Goal: Task Accomplishment & Management: Use online tool/utility

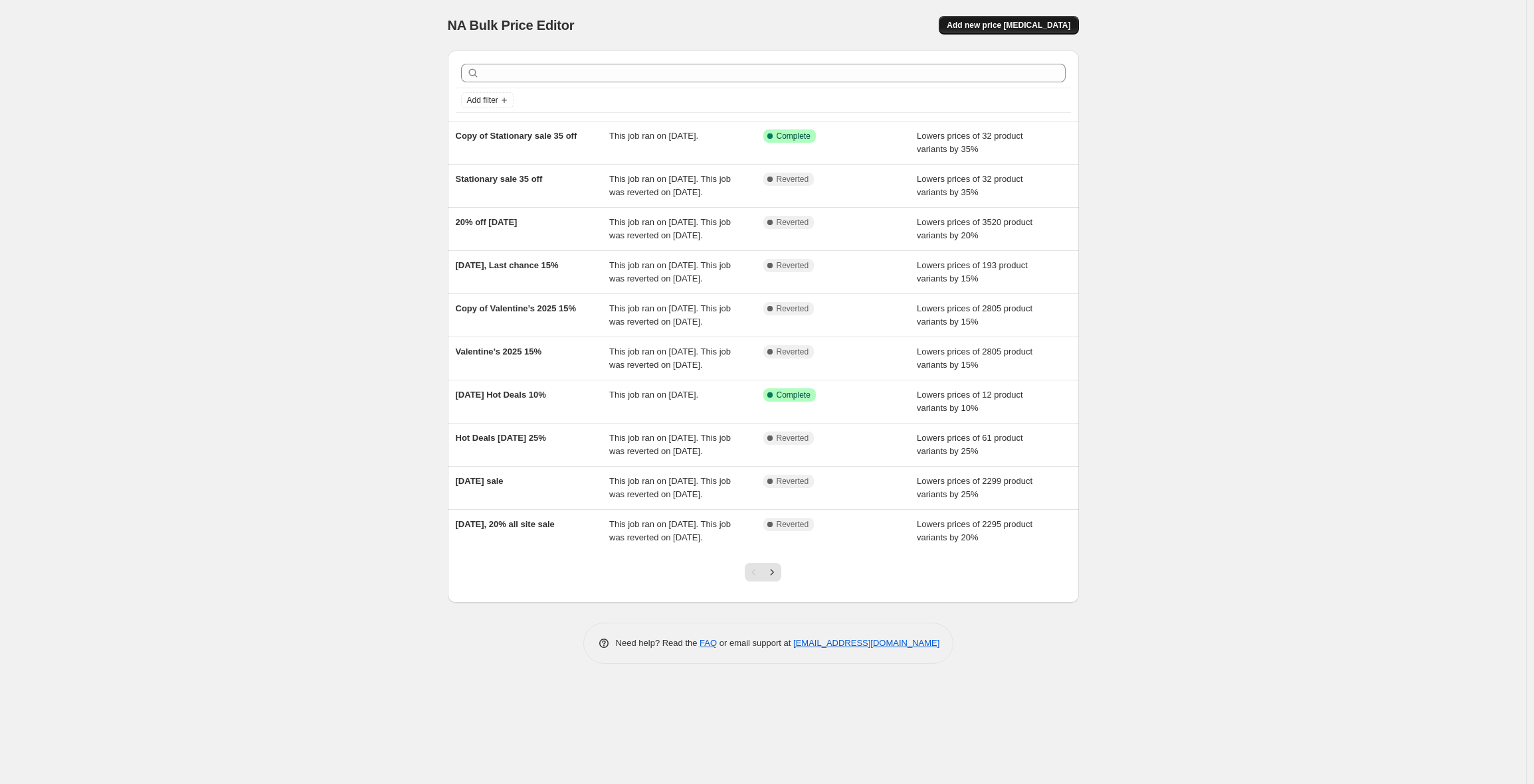
click at [1029, 28] on span "Add new price [MEDICAL_DATA]" at bounding box center [1008, 25] width 124 height 11
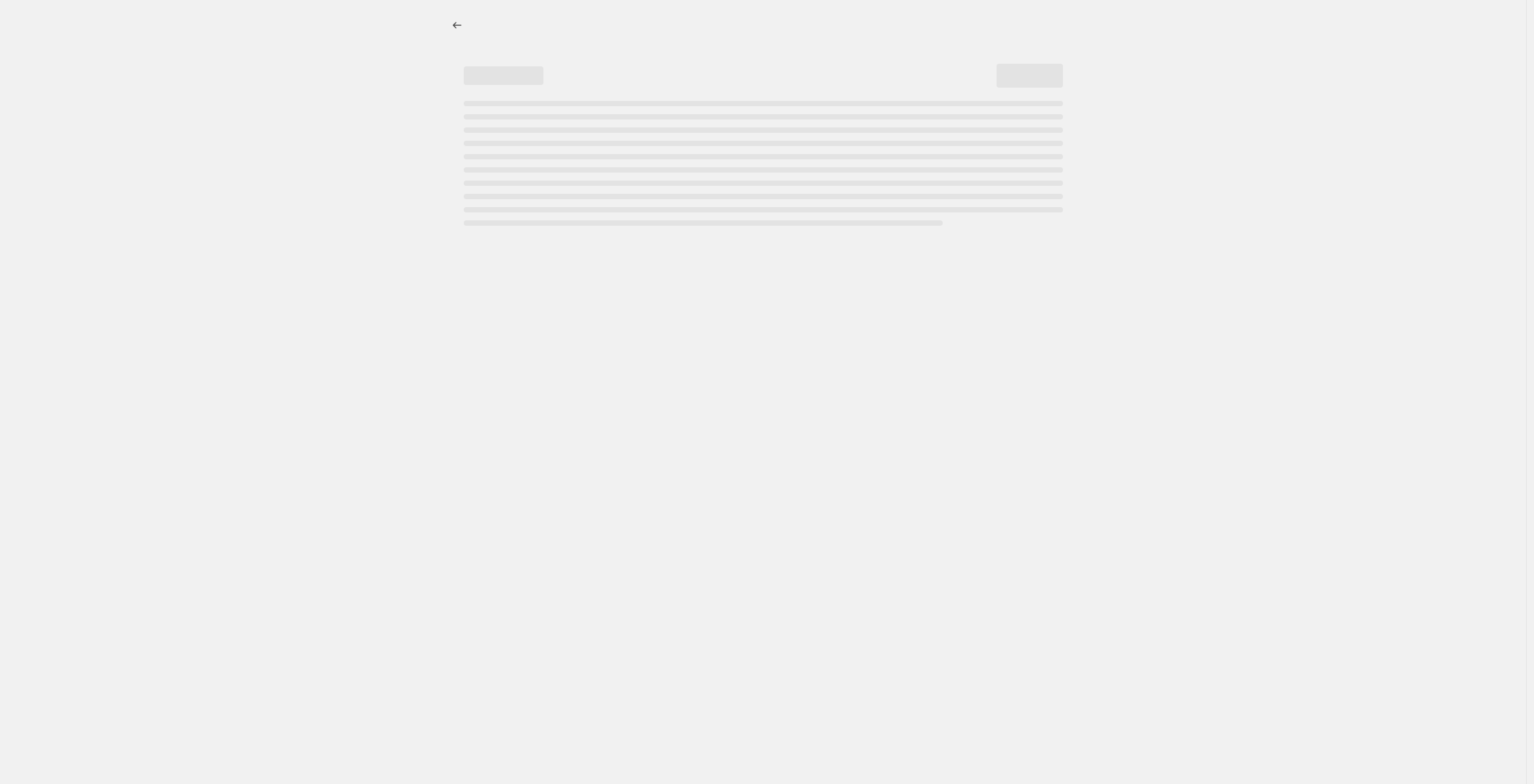
select select "percentage"
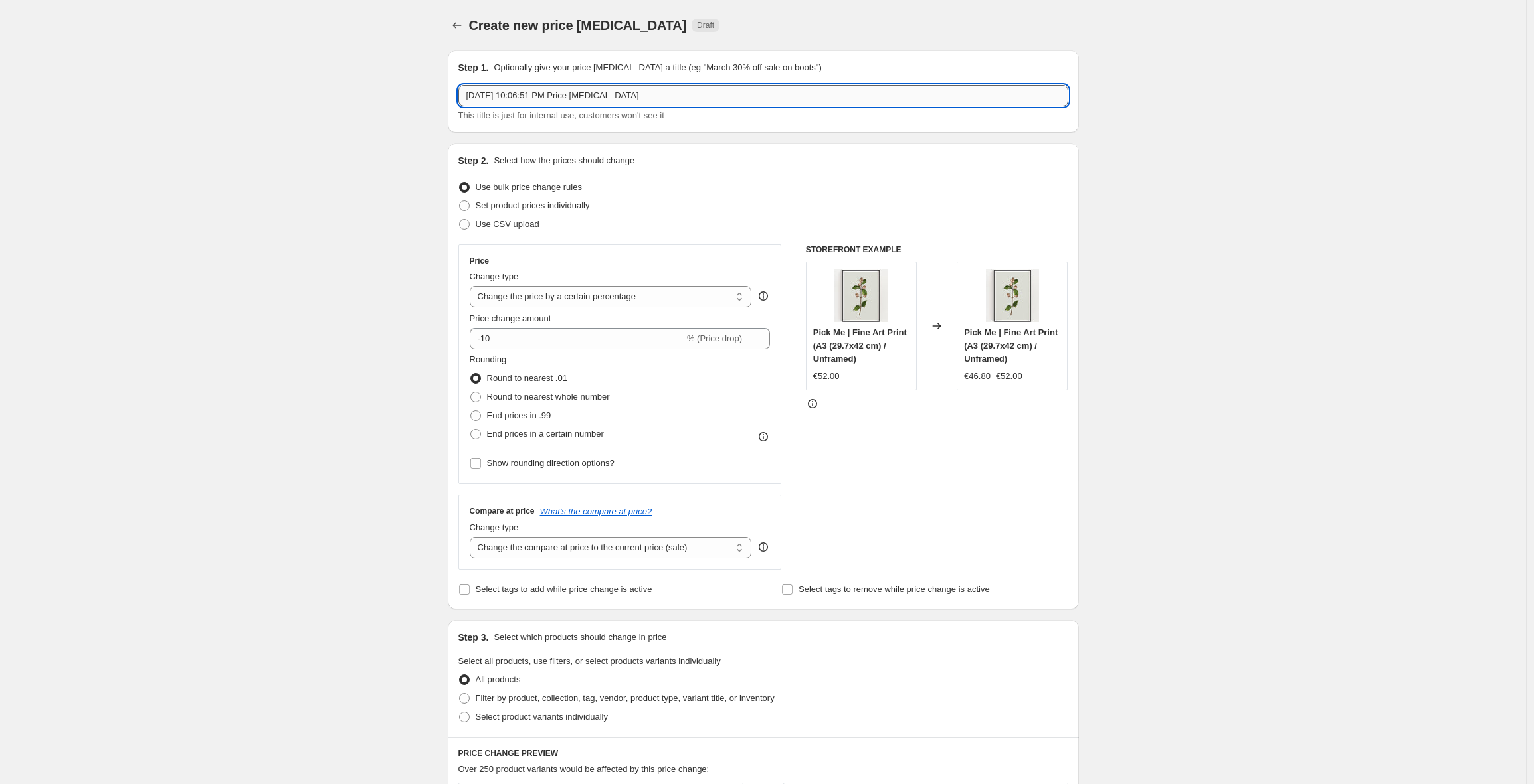
click at [682, 92] on input "[DATE] 10:06:51 PM Price [MEDICAL_DATA]" at bounding box center [763, 95] width 610 height 21
click at [524, 95] on input "T-shirts 25%off" at bounding box center [763, 95] width 610 height 21
click at [548, 98] on input "T-shirts 25% off" at bounding box center [763, 95] width 610 height 21
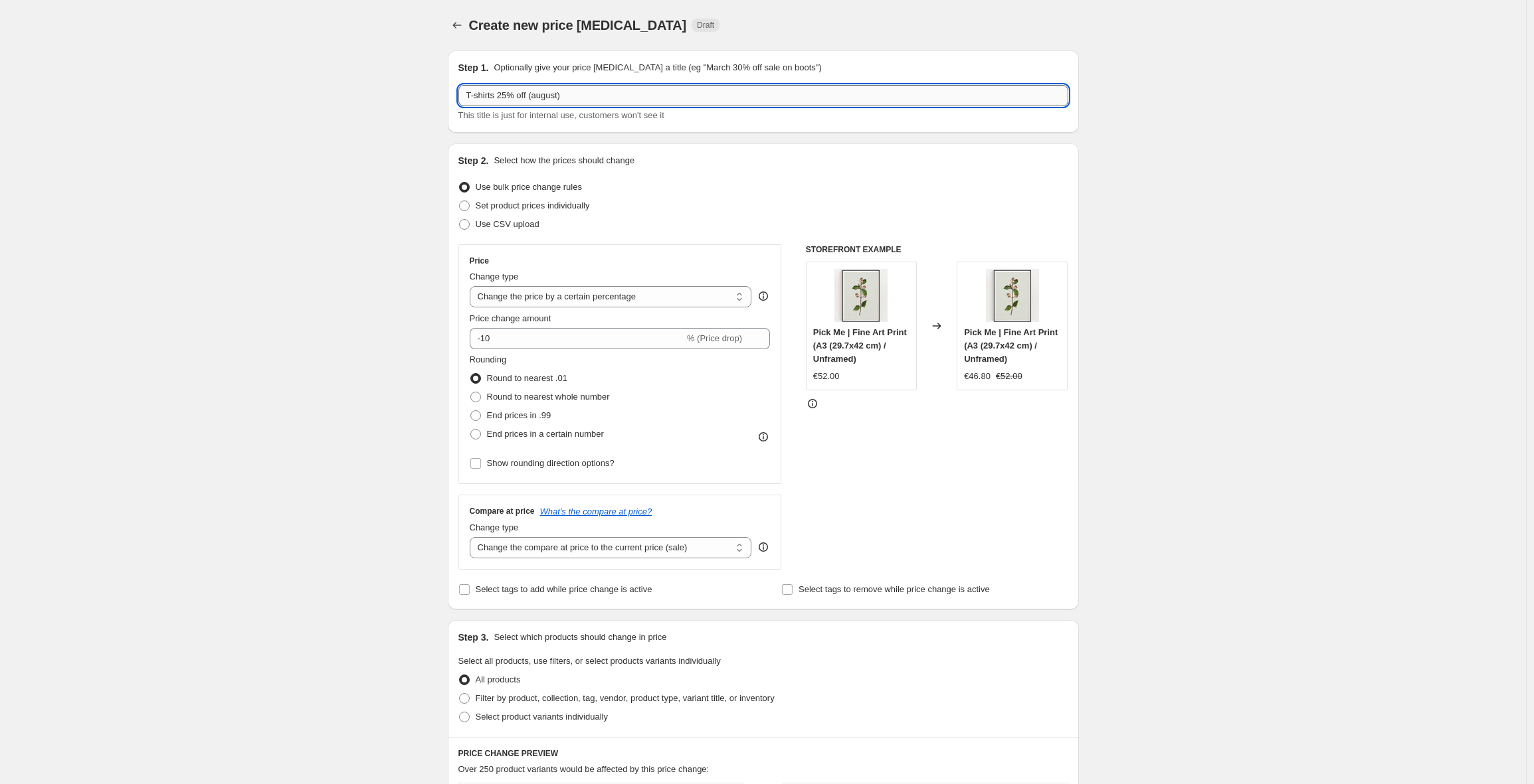
click at [545, 99] on input "T-shirts 25% off (august)" at bounding box center [763, 95] width 610 height 21
type input "T-shirts 25% off (August)"
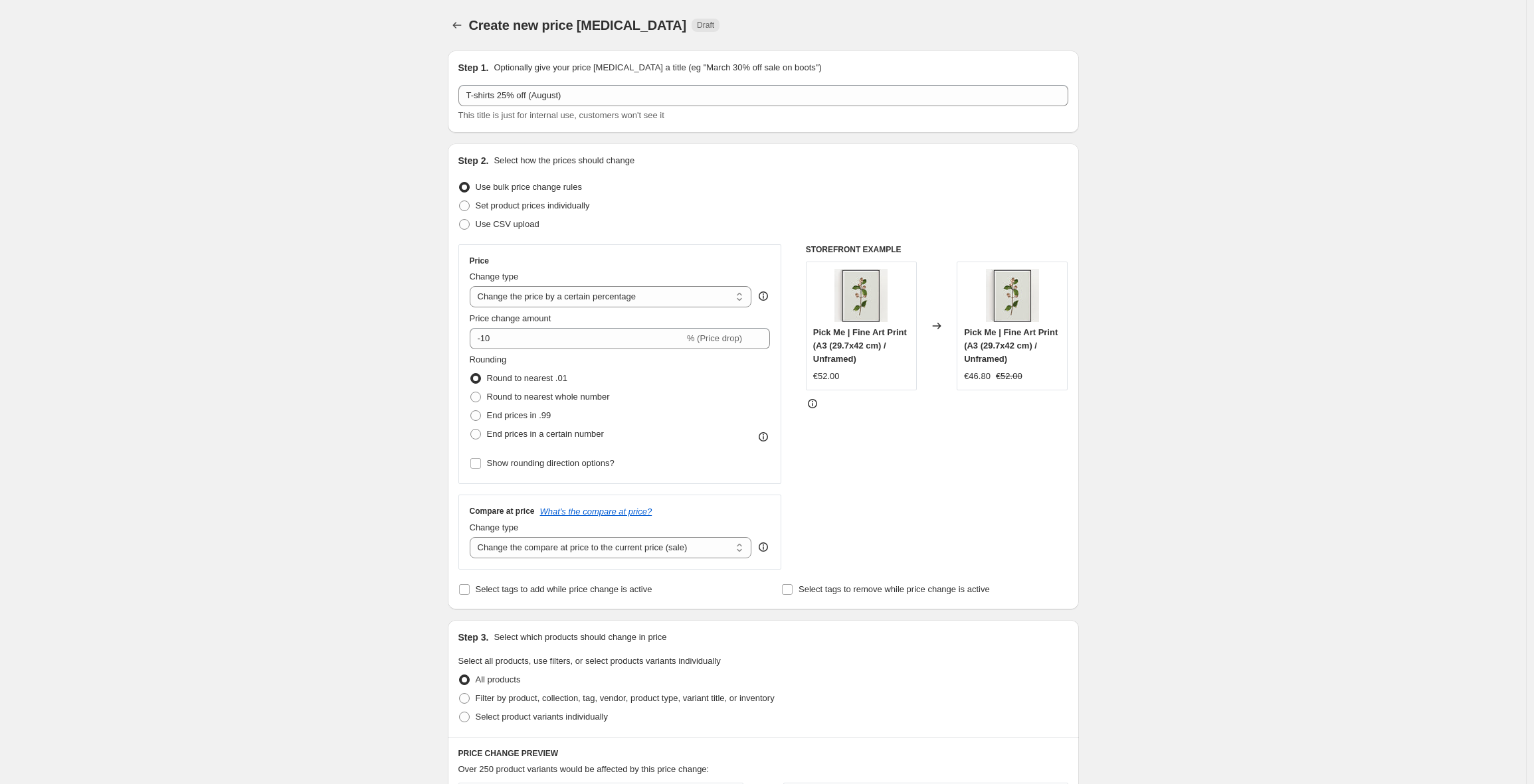
click at [791, 162] on div "Step 2. Select how the prices should change" at bounding box center [763, 161] width 610 height 14
drag, startPoint x: 497, startPoint y: 338, endPoint x: 478, endPoint y: 339, distance: 19.0
click at [477, 339] on input "-10" at bounding box center [577, 338] width 215 height 21
type input "25"
click at [684, 400] on div "Rounding Round to nearest .01 Round to nearest whole number End prices in .99 E…" at bounding box center [620, 398] width 301 height 90
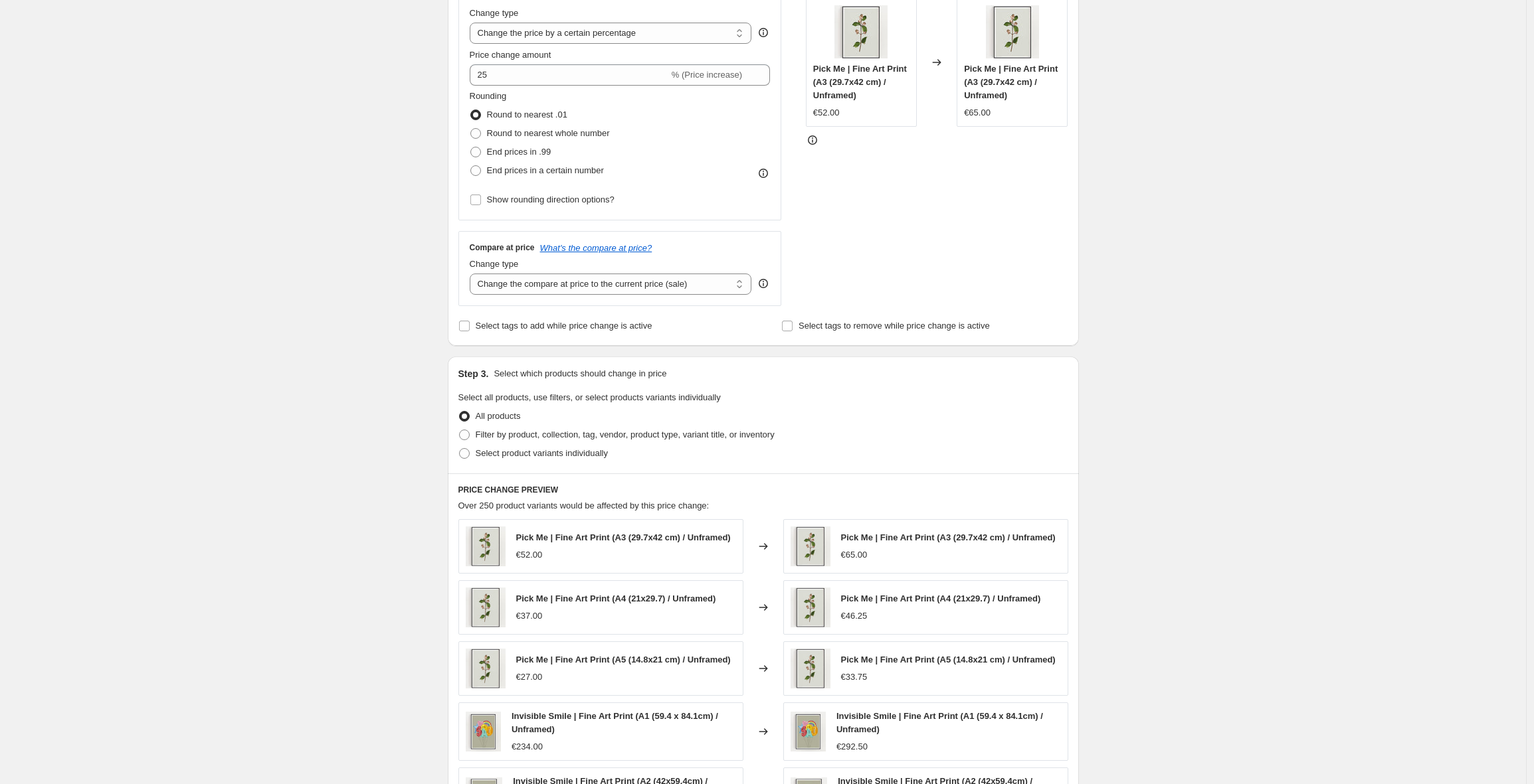
scroll to position [343, 0]
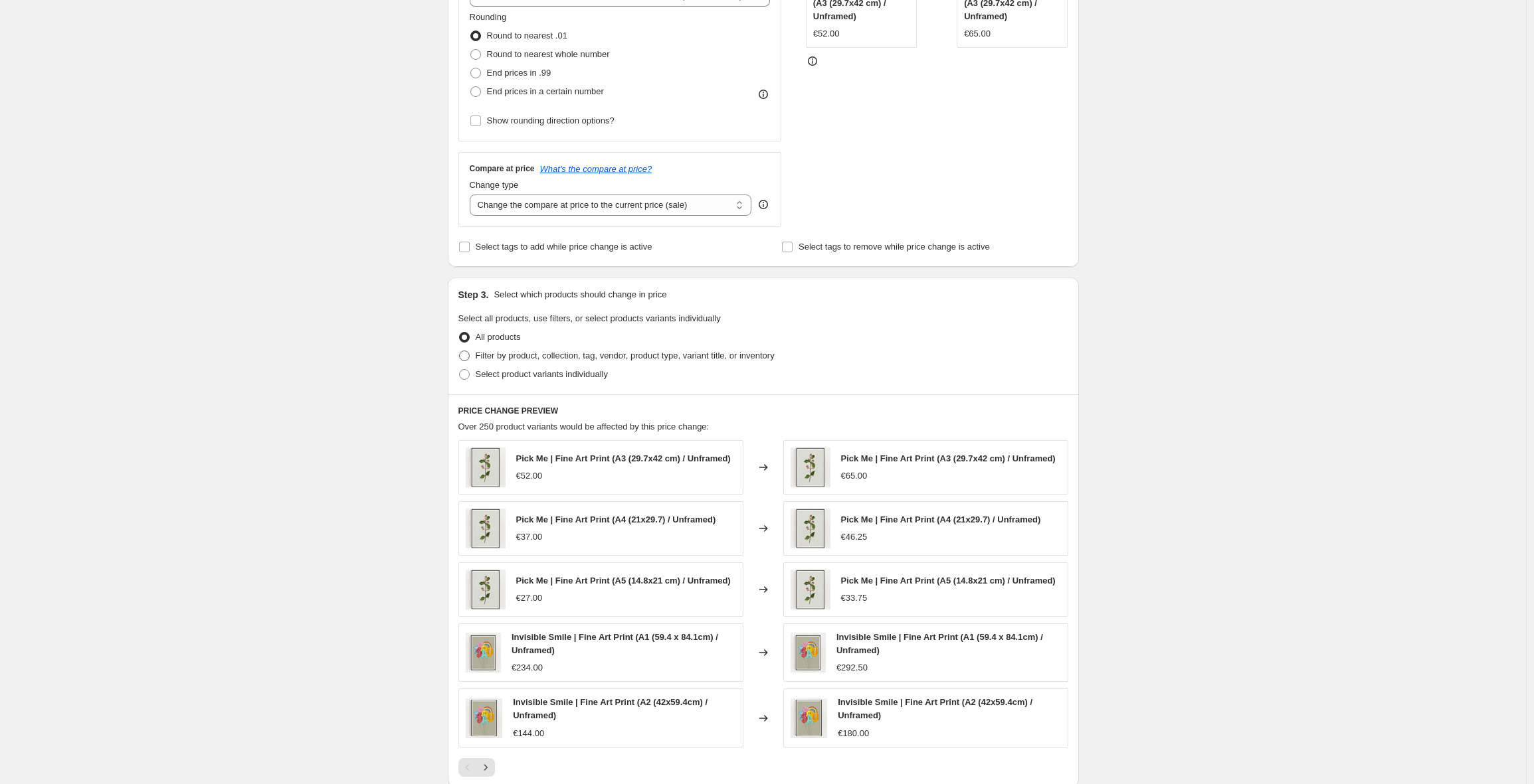
click at [467, 354] on span at bounding box center [464, 356] width 11 height 11
click at [460, 352] on input "Filter by product, collection, tag, vendor, product type, variant title, or inv…" at bounding box center [459, 351] width 1 height 1
radio input "true"
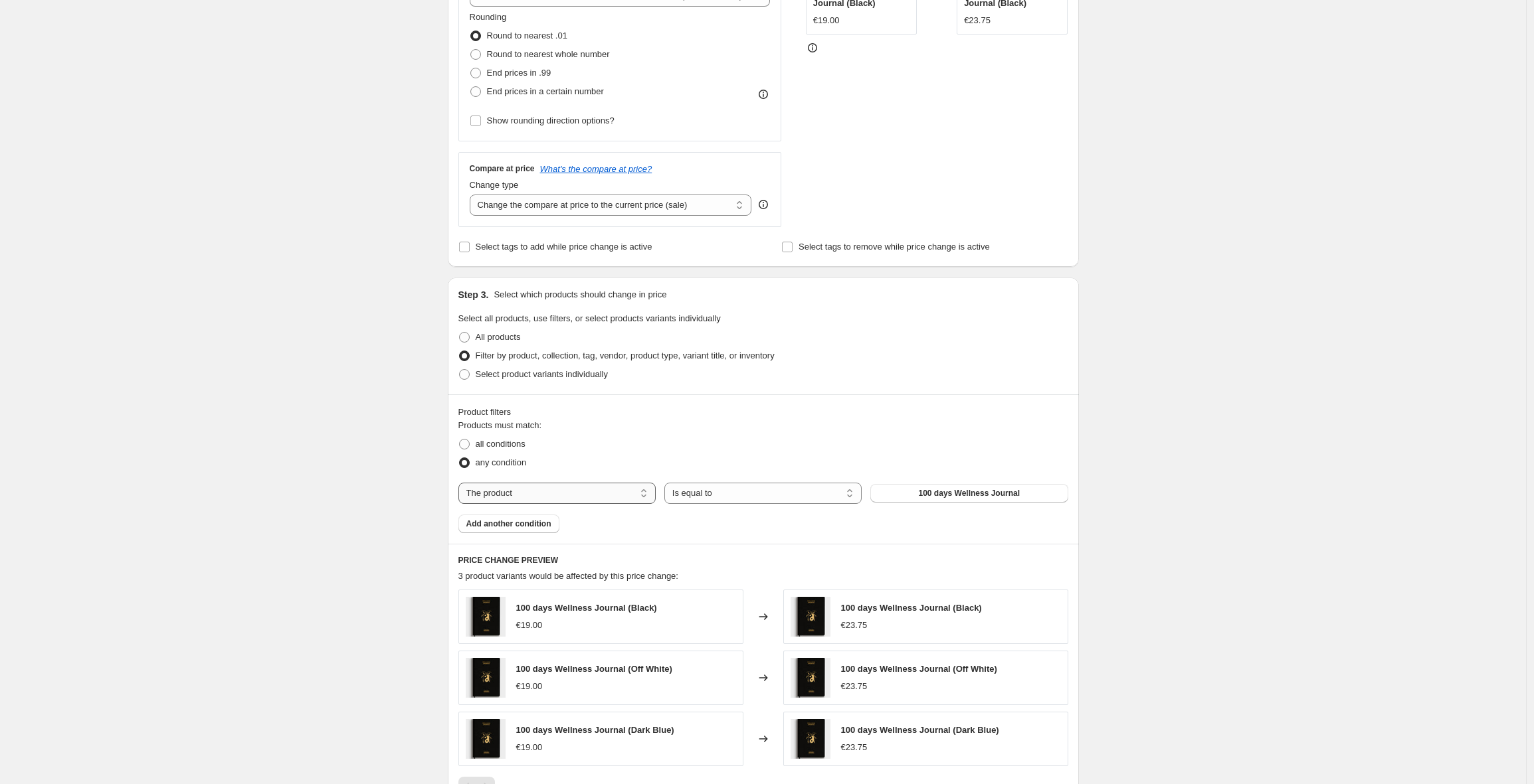
click at [619, 498] on select "The product The product's collection The product's tag The product's vendor The…" at bounding box center [557, 493] width 198 height 21
click at [589, 489] on select "The product The product's collection The product's tag The product's vendor The…" at bounding box center [557, 493] width 198 height 21
select select "collection"
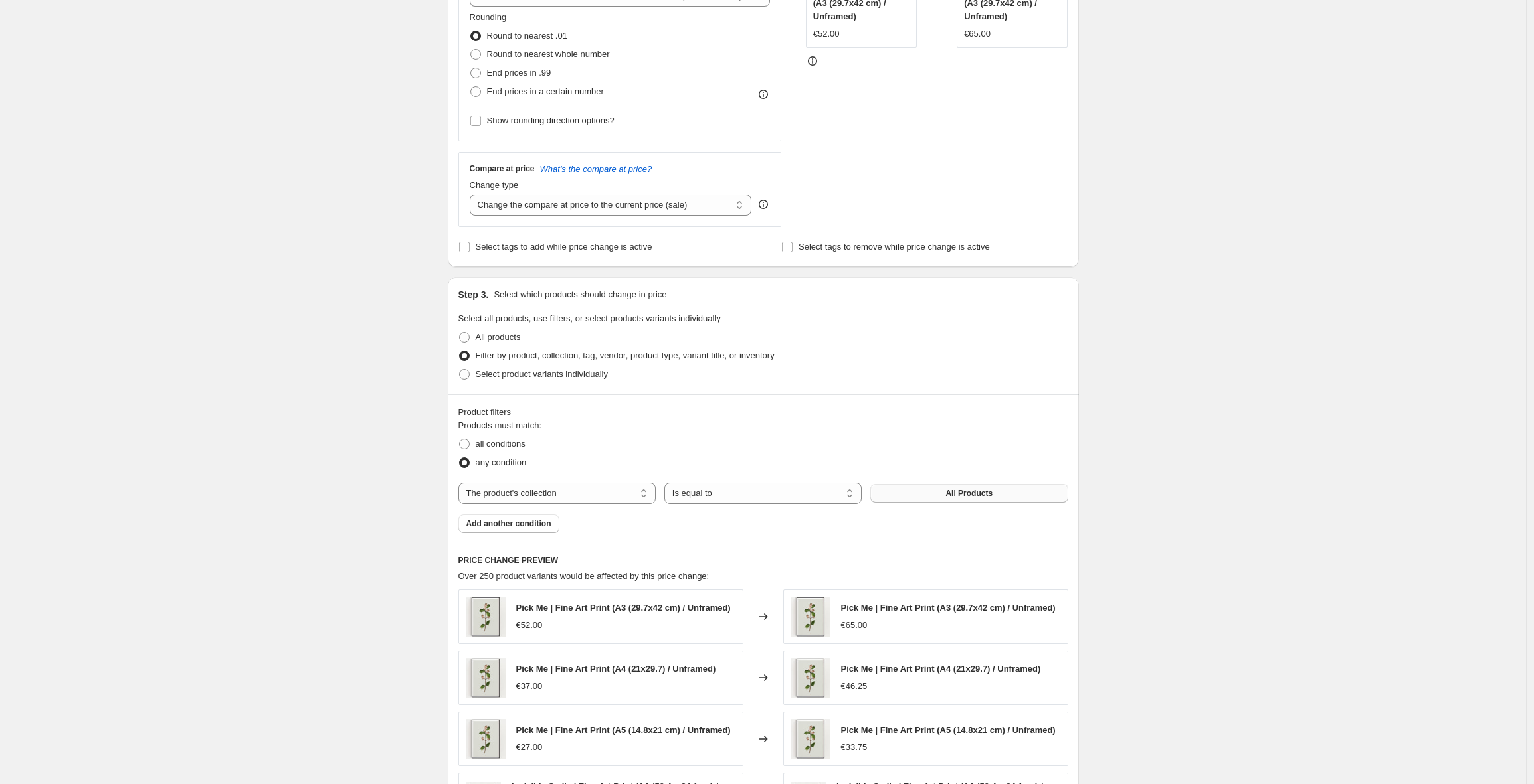
click at [971, 491] on span "All Products" at bounding box center [968, 493] width 47 height 11
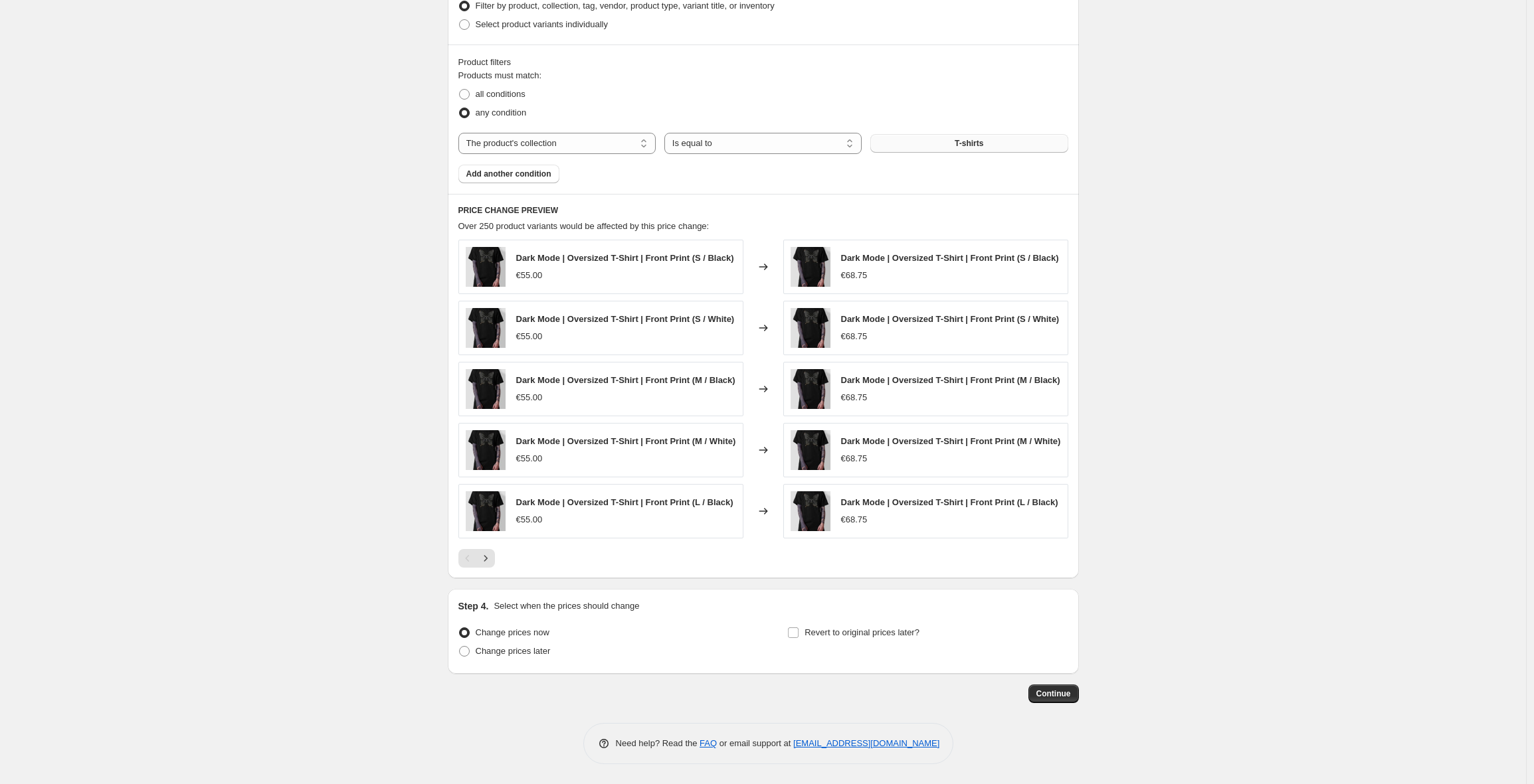
scroll to position [0, 0]
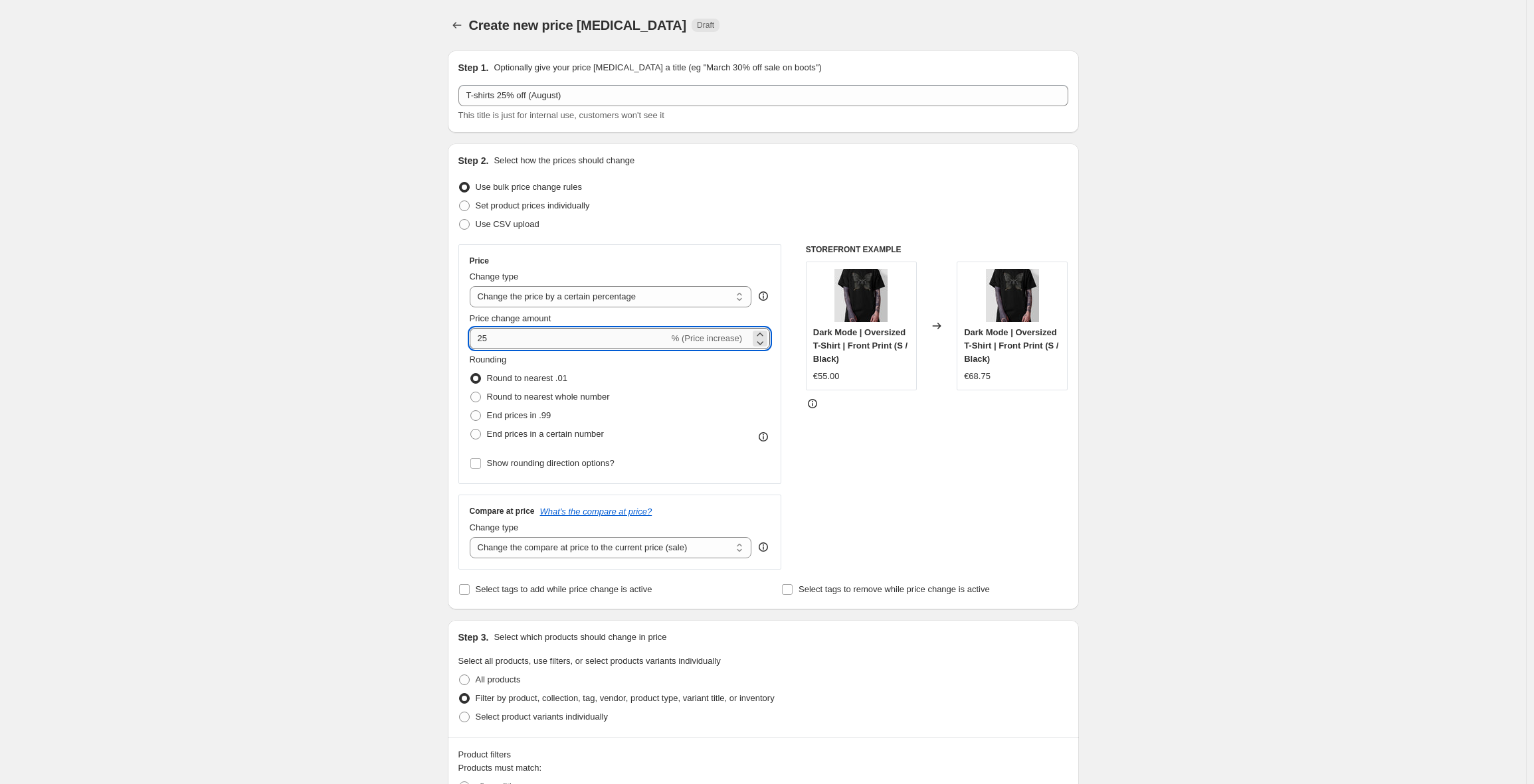
click at [482, 337] on input "25" at bounding box center [570, 338] width 200 height 21
type input "-25"
click at [892, 423] on div "STOREFRONT EXAMPLE Dark Mode | Oversized T-Shirt | Front Print (S / Black) €55.…" at bounding box center [937, 407] width 262 height 325
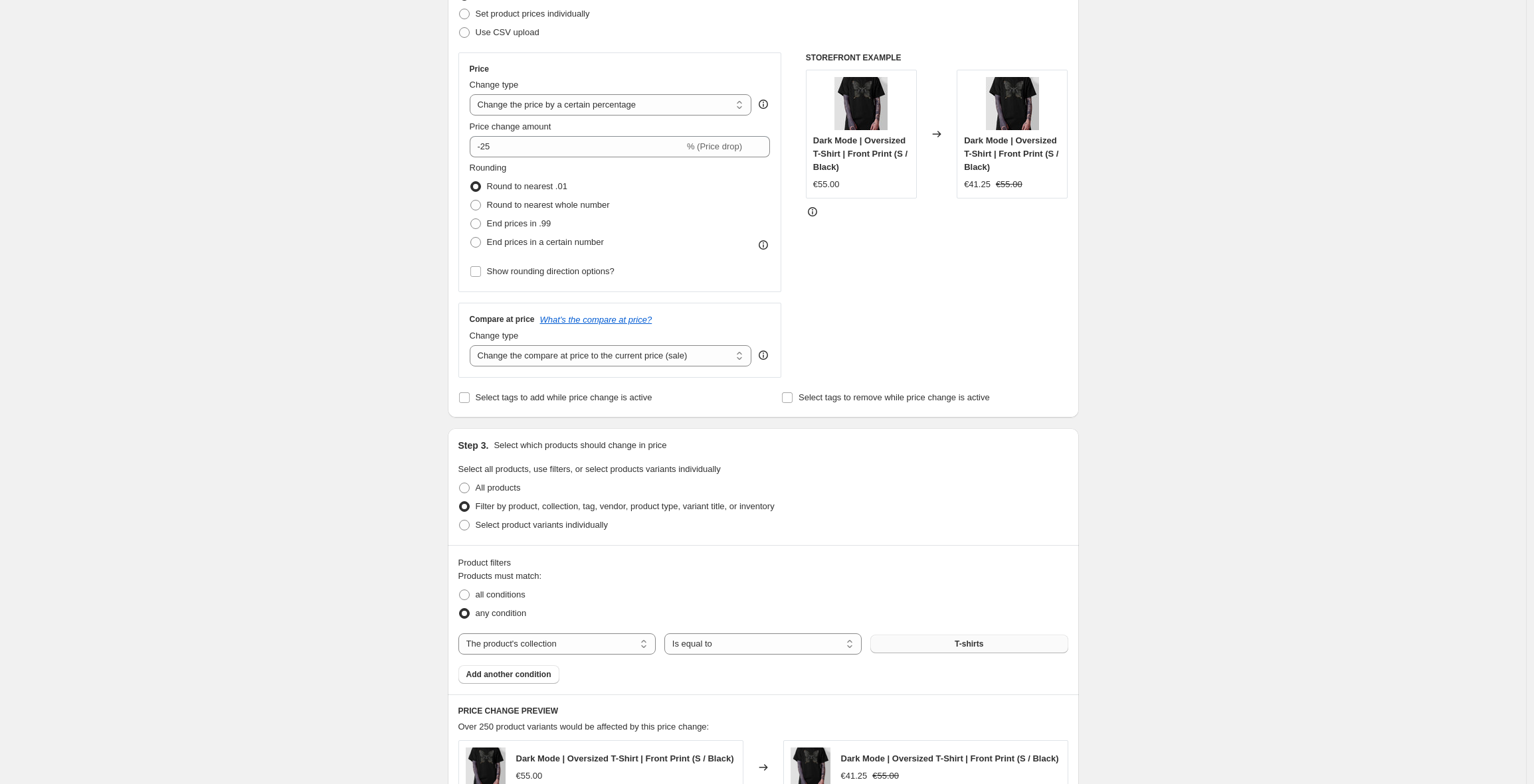
scroll to position [191, 0]
click at [486, 207] on label "Round to nearest whole number" at bounding box center [540, 206] width 140 height 18
click at [471, 201] on input "Round to nearest whole number" at bounding box center [471, 200] width 1 height 1
radio input "true"
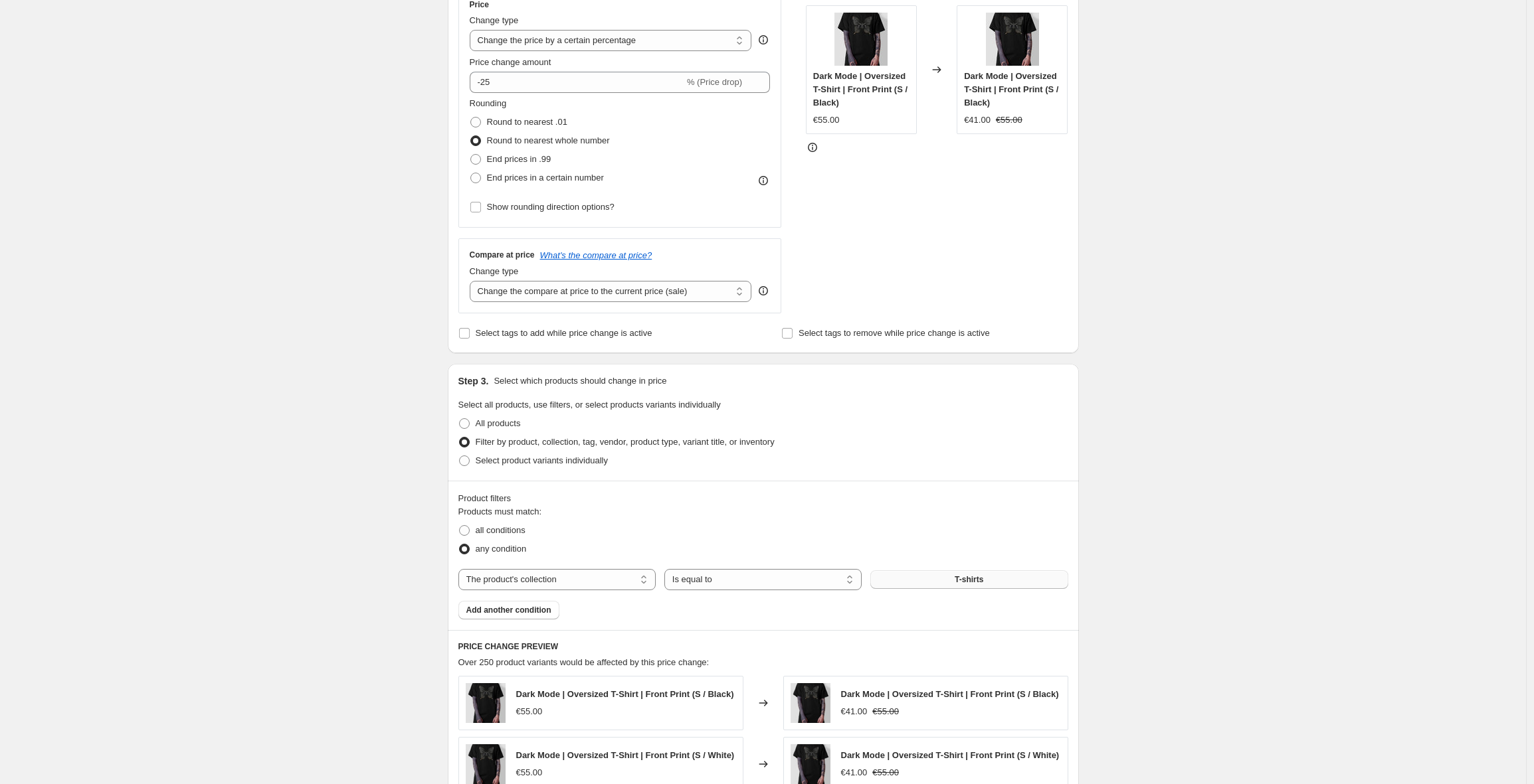
scroll to position [714, 0]
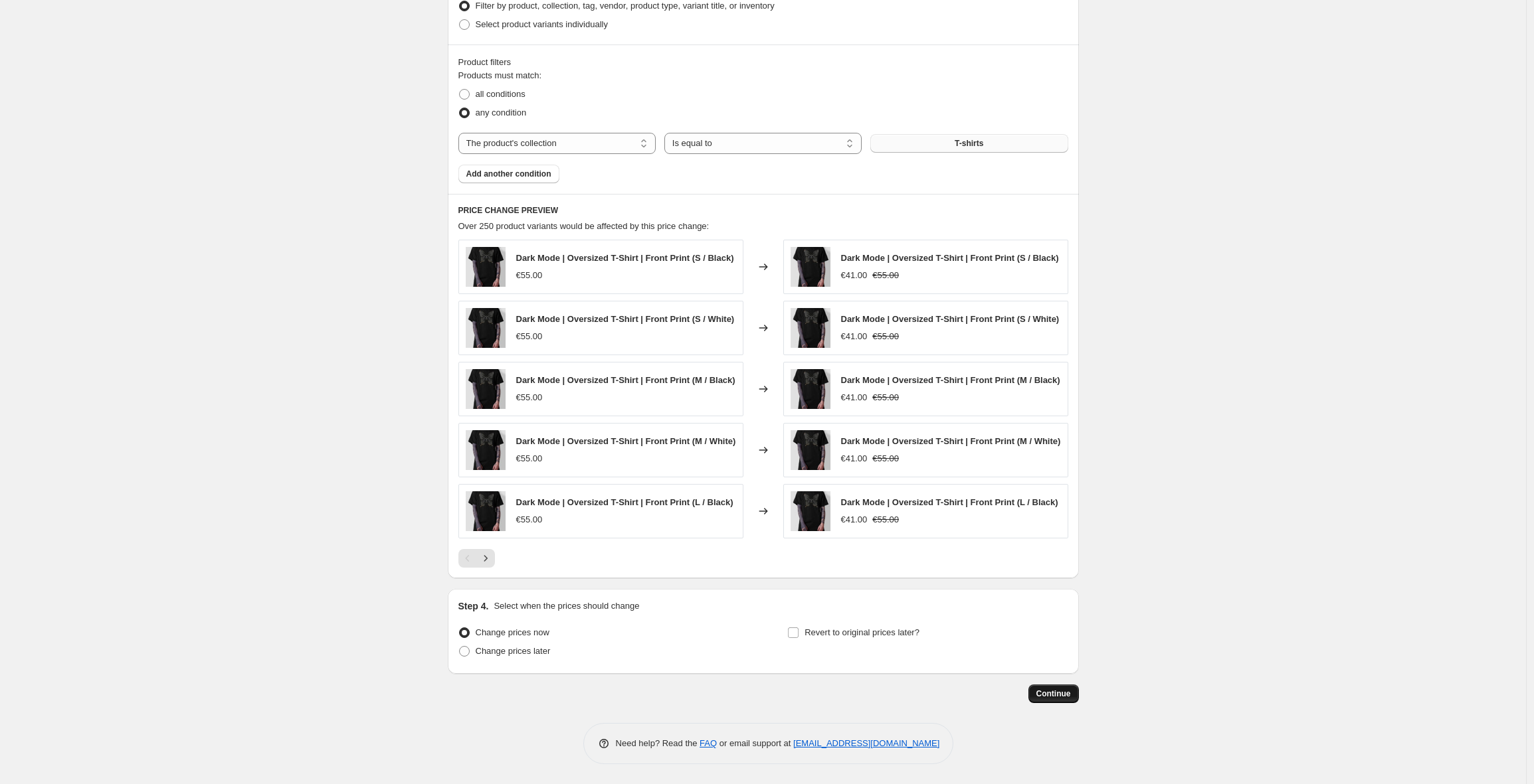
click at [1057, 694] on span "Continue" at bounding box center [1053, 694] width 35 height 11
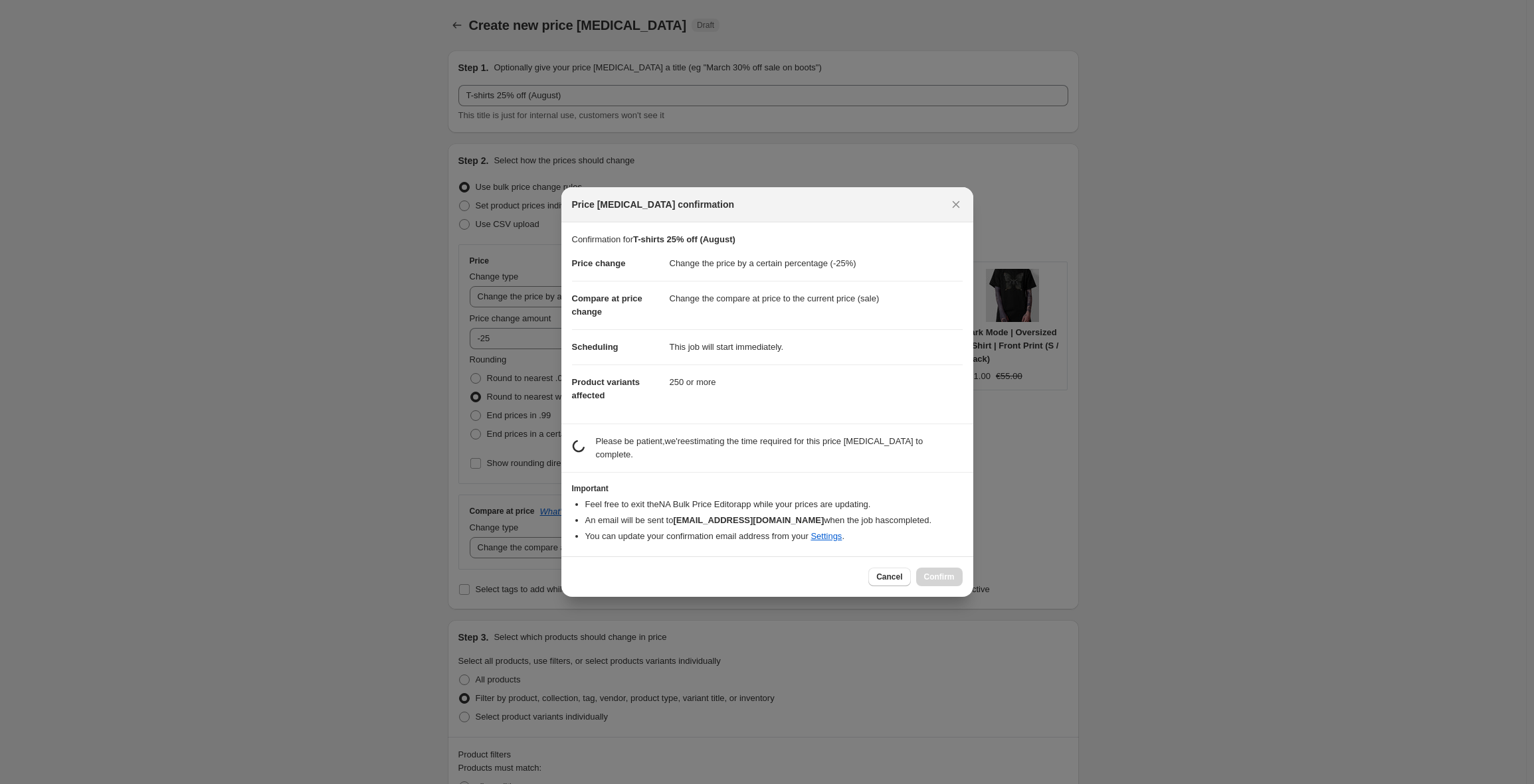
scroll to position [0, 0]
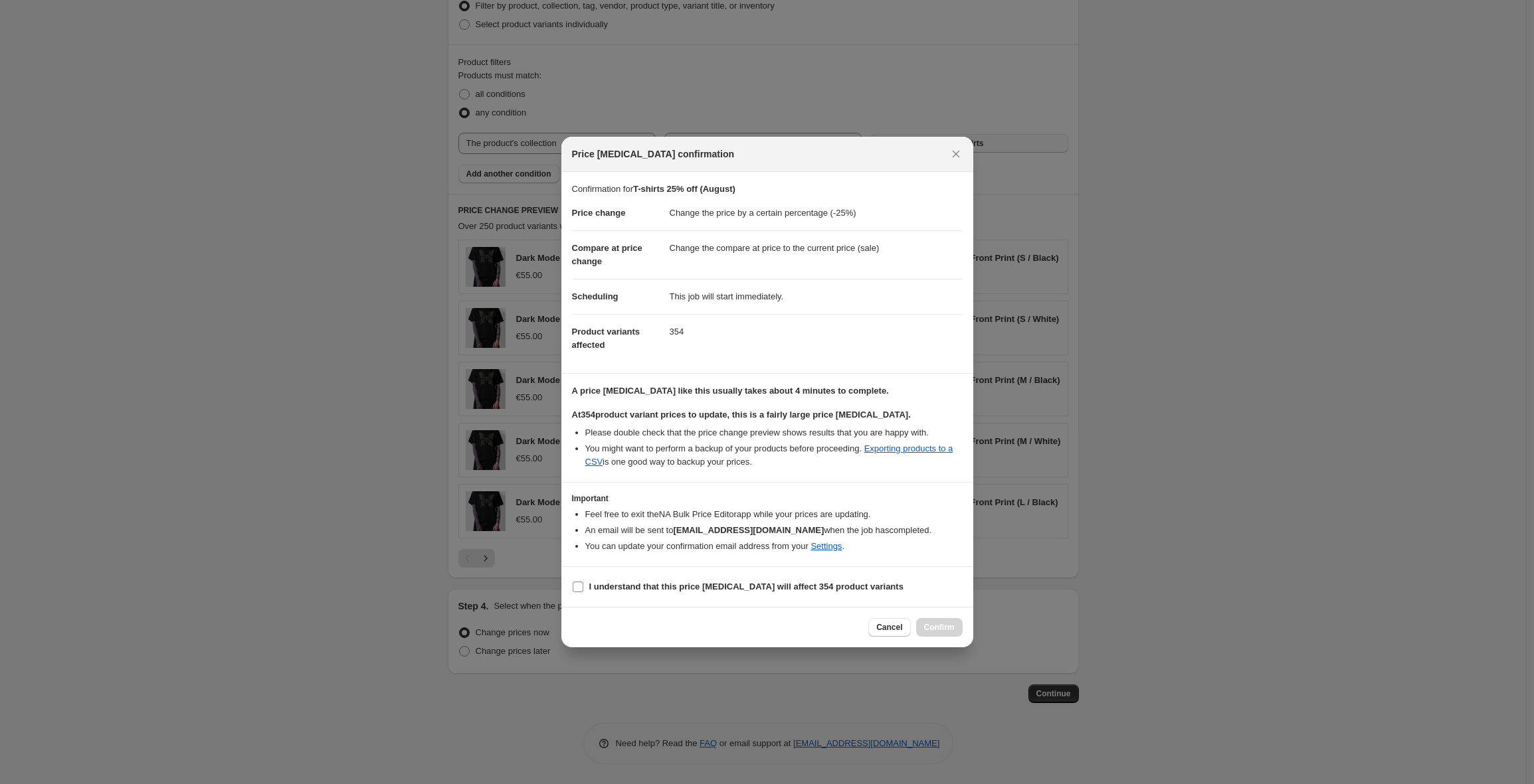
click at [578, 582] on input "I understand that this price [MEDICAL_DATA] will affect 354 product variants" at bounding box center [578, 587] width 11 height 11
checkbox input "true"
drag, startPoint x: 943, startPoint y: 628, endPoint x: 967, endPoint y: 628, distance: 24.0
click at [945, 628] on span "Confirm" at bounding box center [939, 628] width 31 height 11
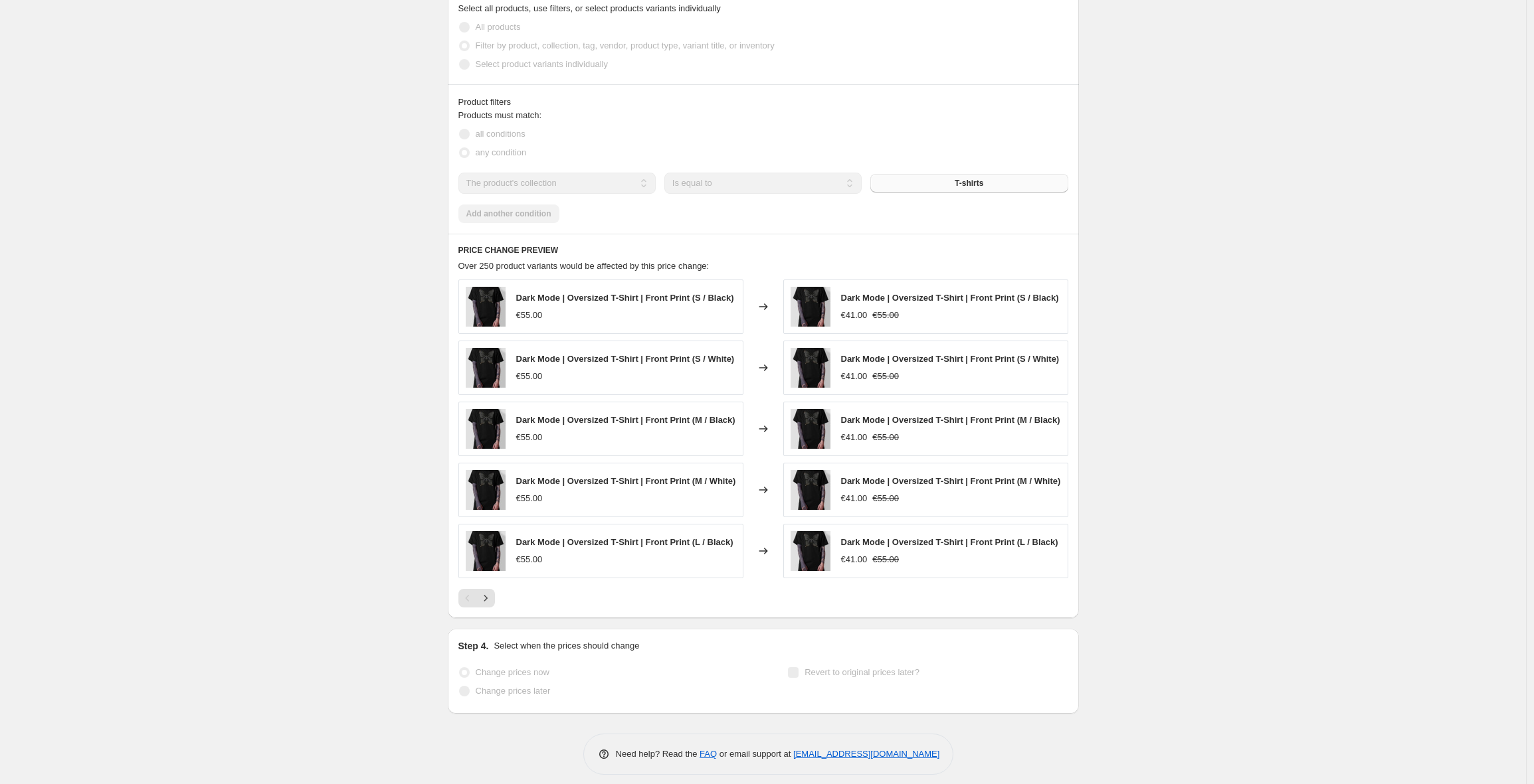
scroll to position [749, 0]
select select "percentage"
select select "collection"
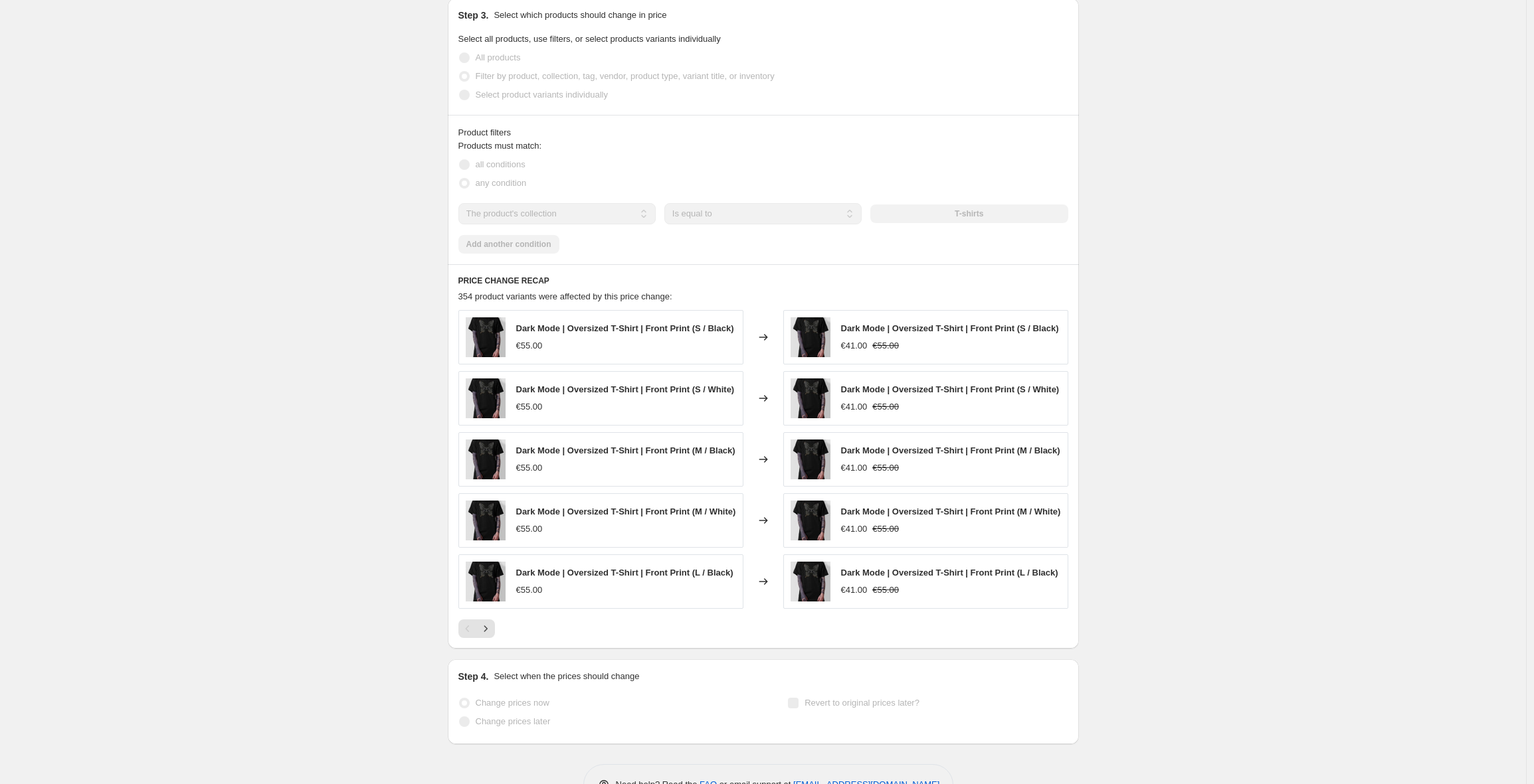
scroll to position [0, 0]
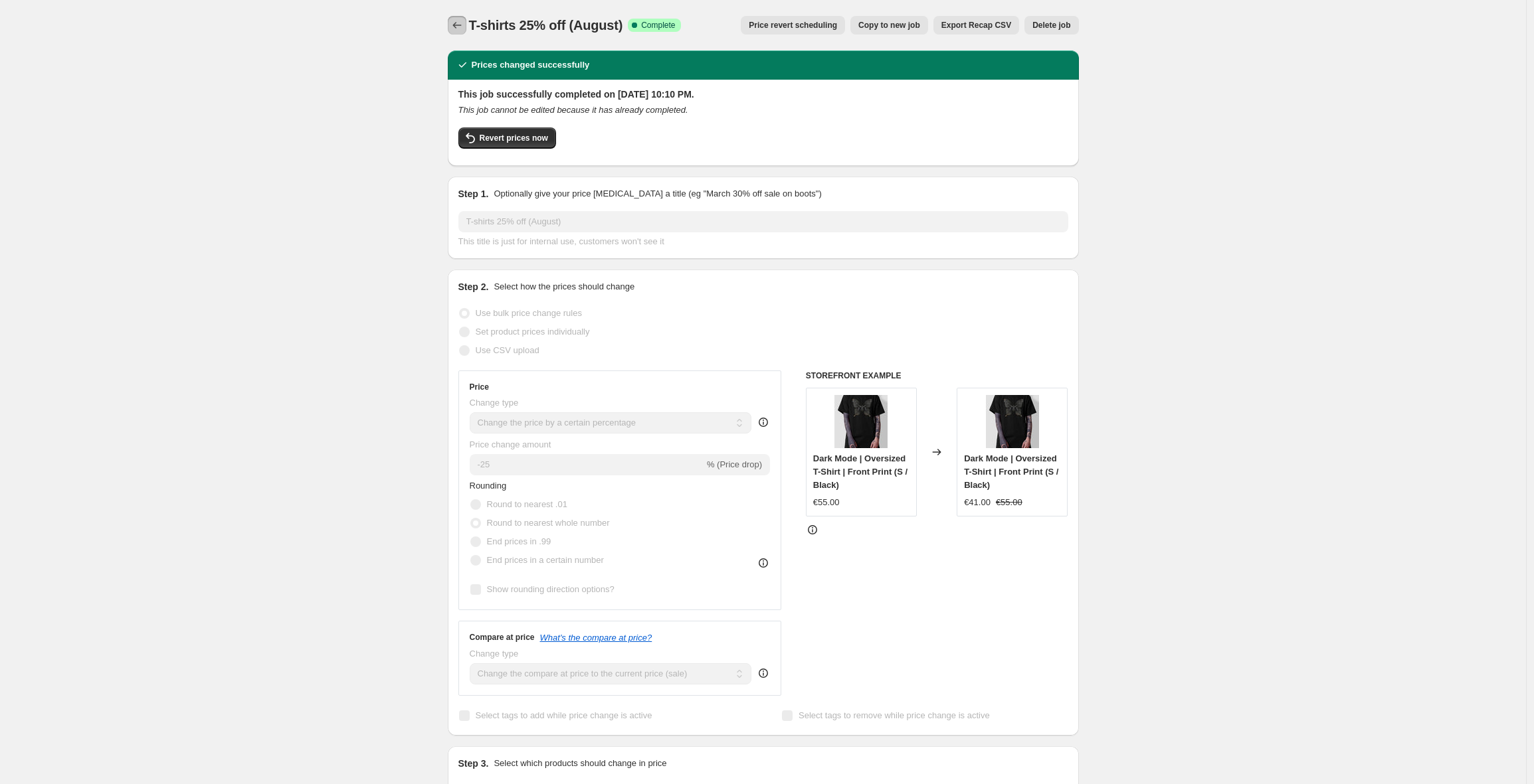
click at [456, 26] on icon "Price change jobs" at bounding box center [457, 25] width 14 height 14
